Goal: Task Accomplishment & Management: Manage account settings

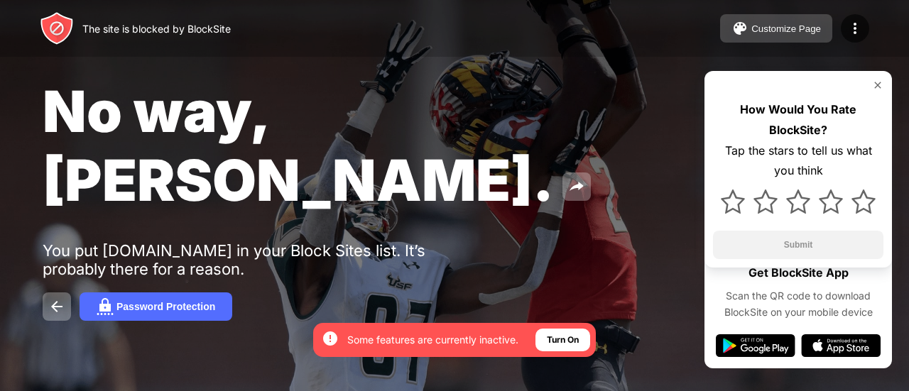
click at [791, 28] on div "Customize Page" at bounding box center [786, 28] width 70 height 11
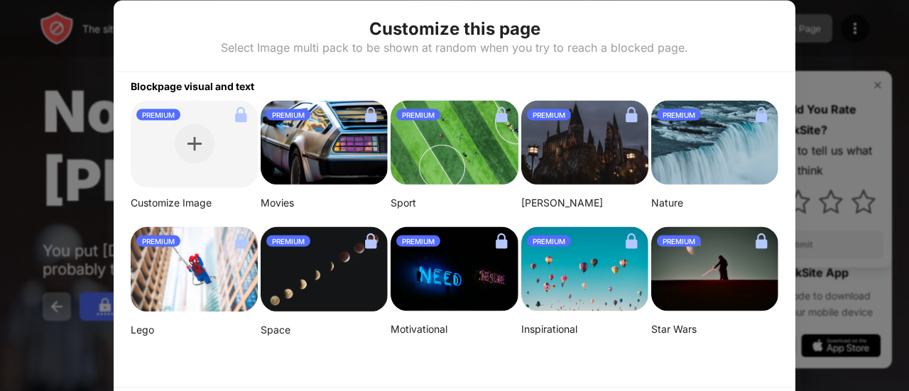
click at [848, 28] on div at bounding box center [454, 195] width 909 height 391
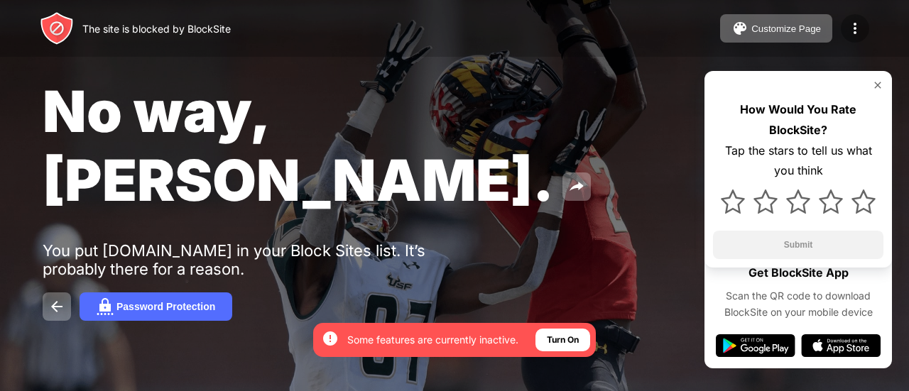
click at [852, 29] on img at bounding box center [854, 28] width 17 height 17
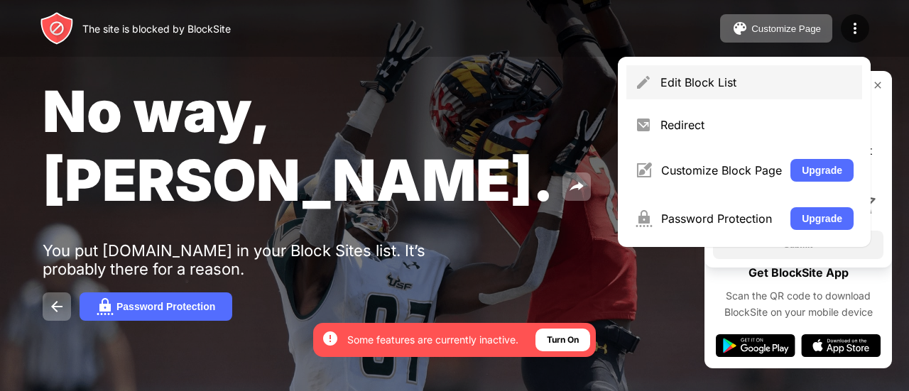
click at [777, 80] on div "Edit Block List" at bounding box center [756, 82] width 193 height 14
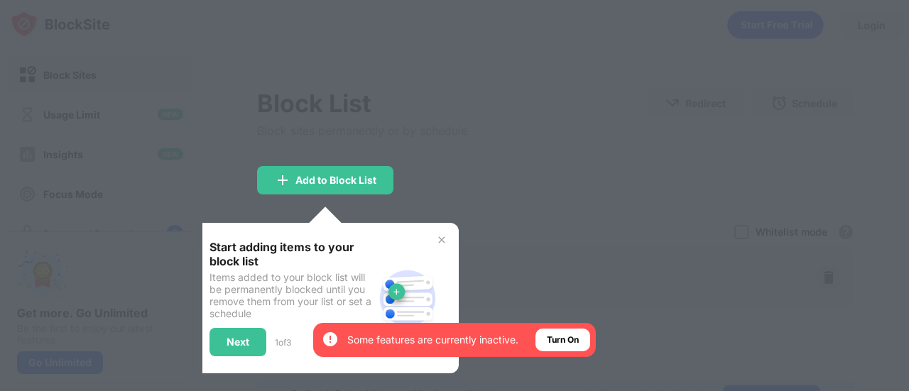
click at [449, 235] on div "Start adding items to your block list Items added to your block list will be pe…" at bounding box center [325, 298] width 266 height 150
click at [443, 238] on img at bounding box center [441, 239] width 11 height 11
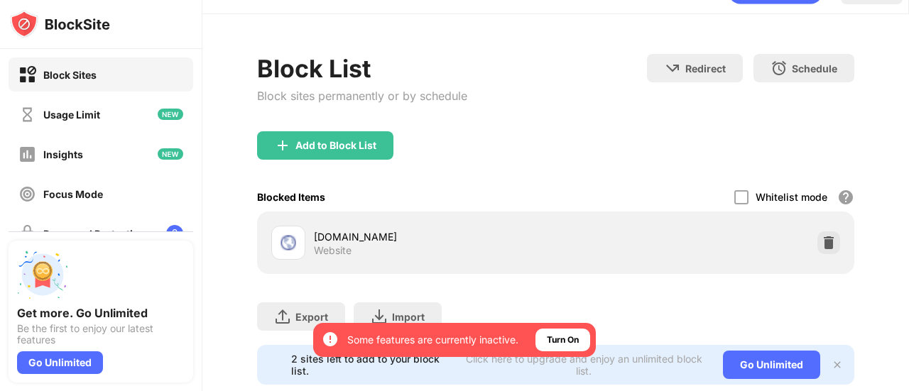
scroll to position [78, 0]
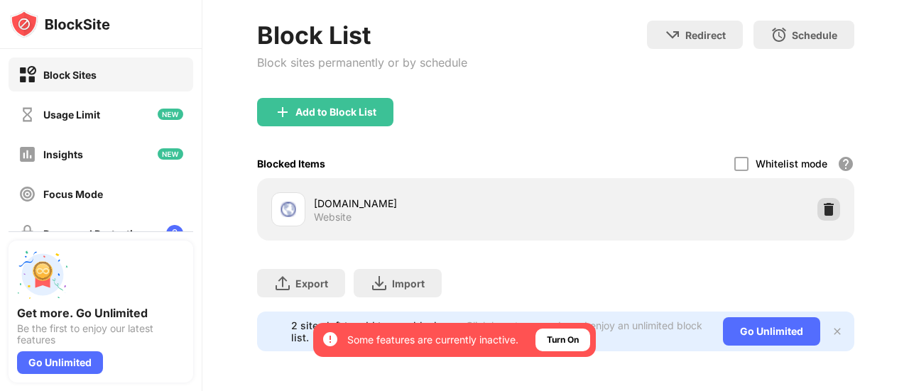
click at [822, 202] on img at bounding box center [828, 209] width 14 height 14
